Goal: Navigation & Orientation: Find specific page/section

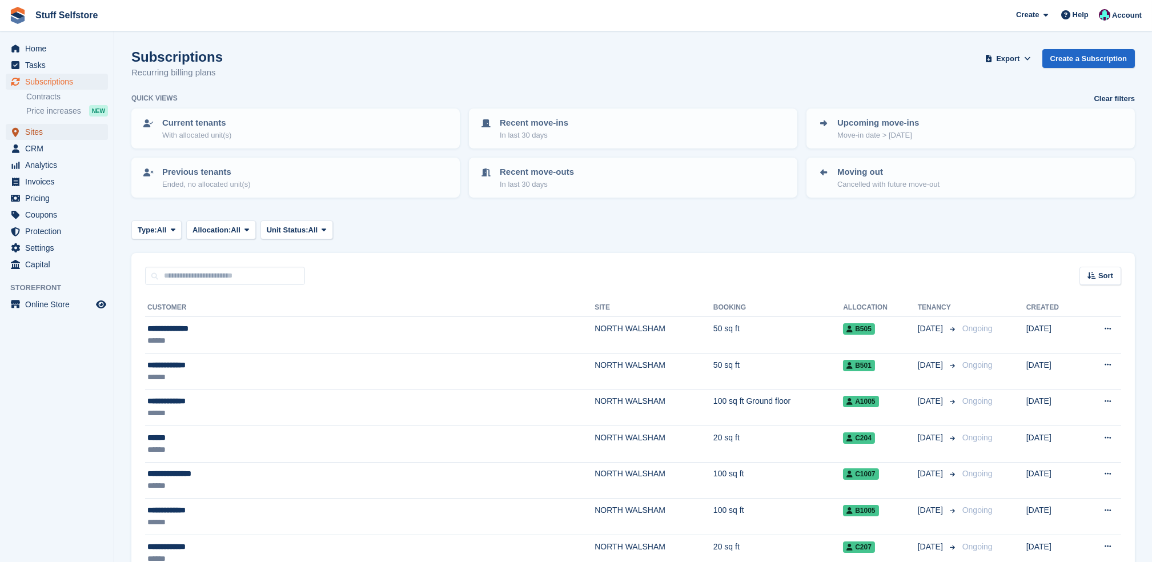
click at [57, 128] on span "Sites" at bounding box center [59, 132] width 69 height 16
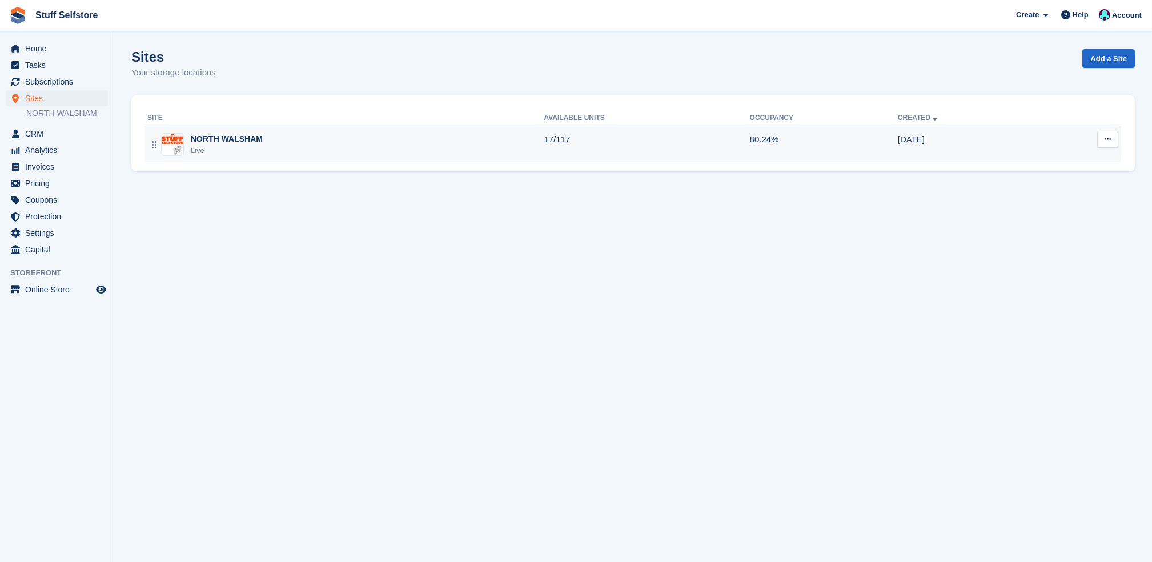
click at [439, 130] on td "NORTH WALSHAM Live" at bounding box center [344, 144] width 399 height 35
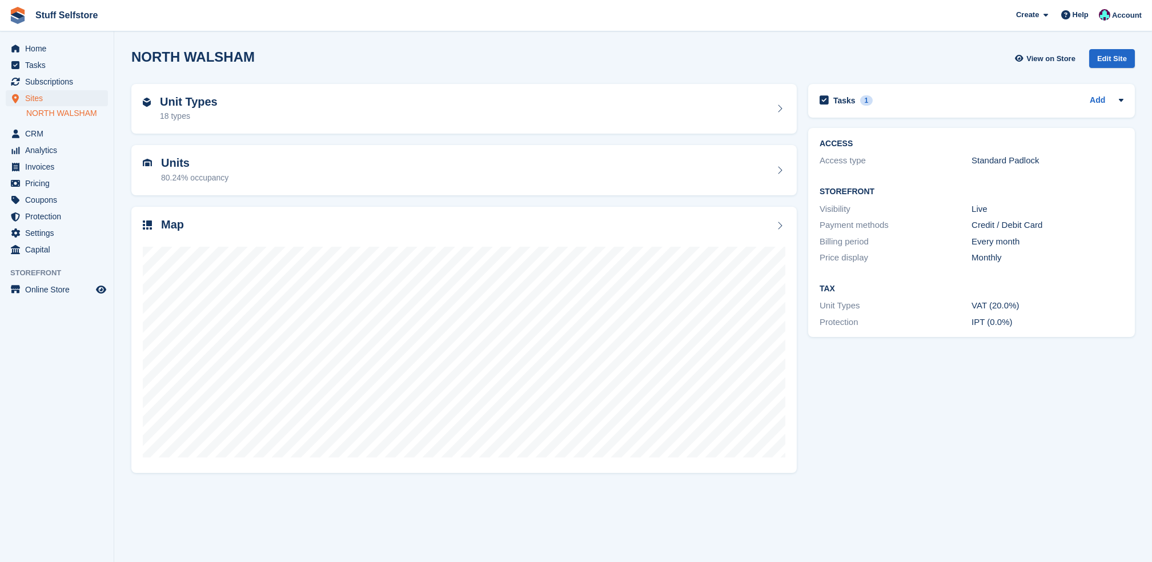
click at [399, 201] on div "Map" at bounding box center [464, 340] width 677 height 278
